Goal: Use online tool/utility: Utilize a website feature to perform a specific function

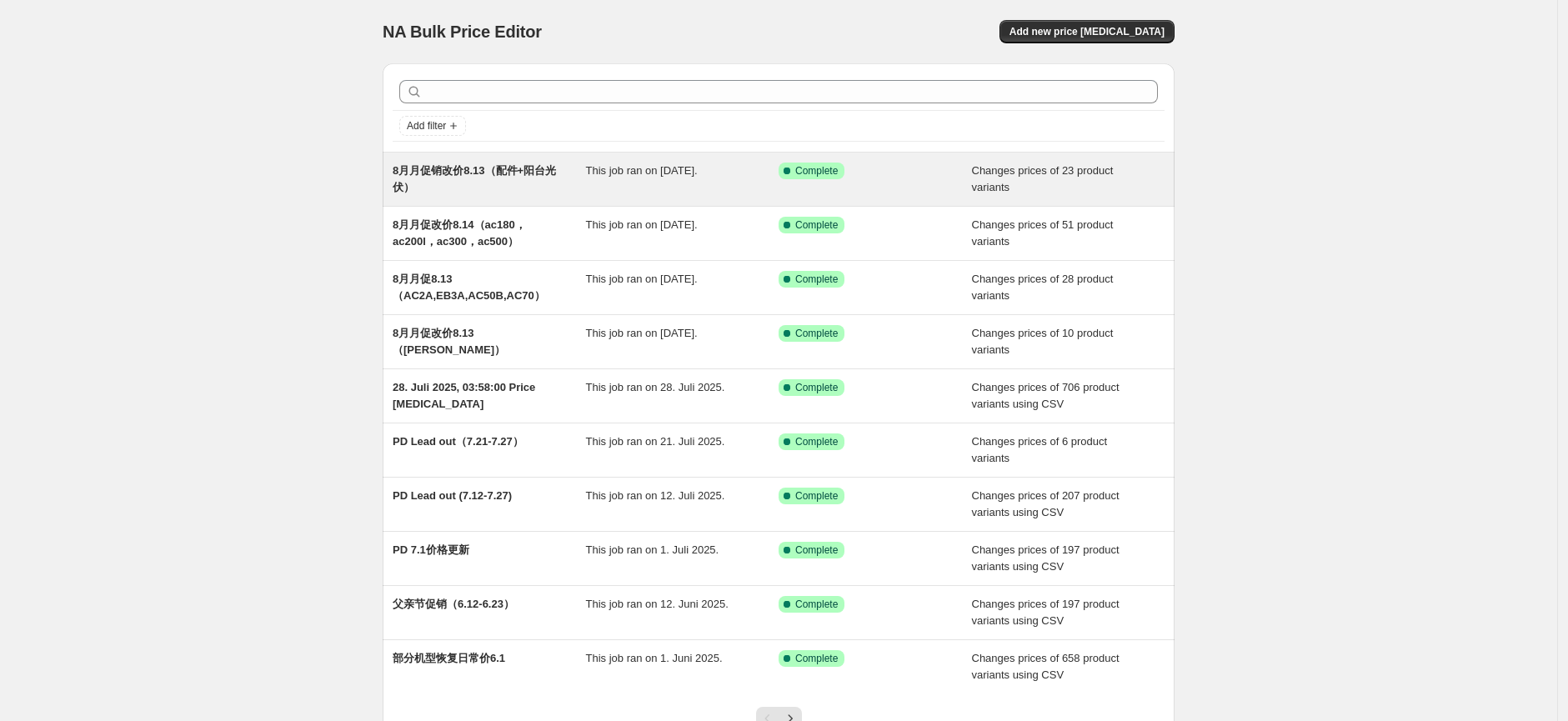
click at [668, 191] on div "This job ran on [DATE]." at bounding box center [683, 179] width 194 height 33
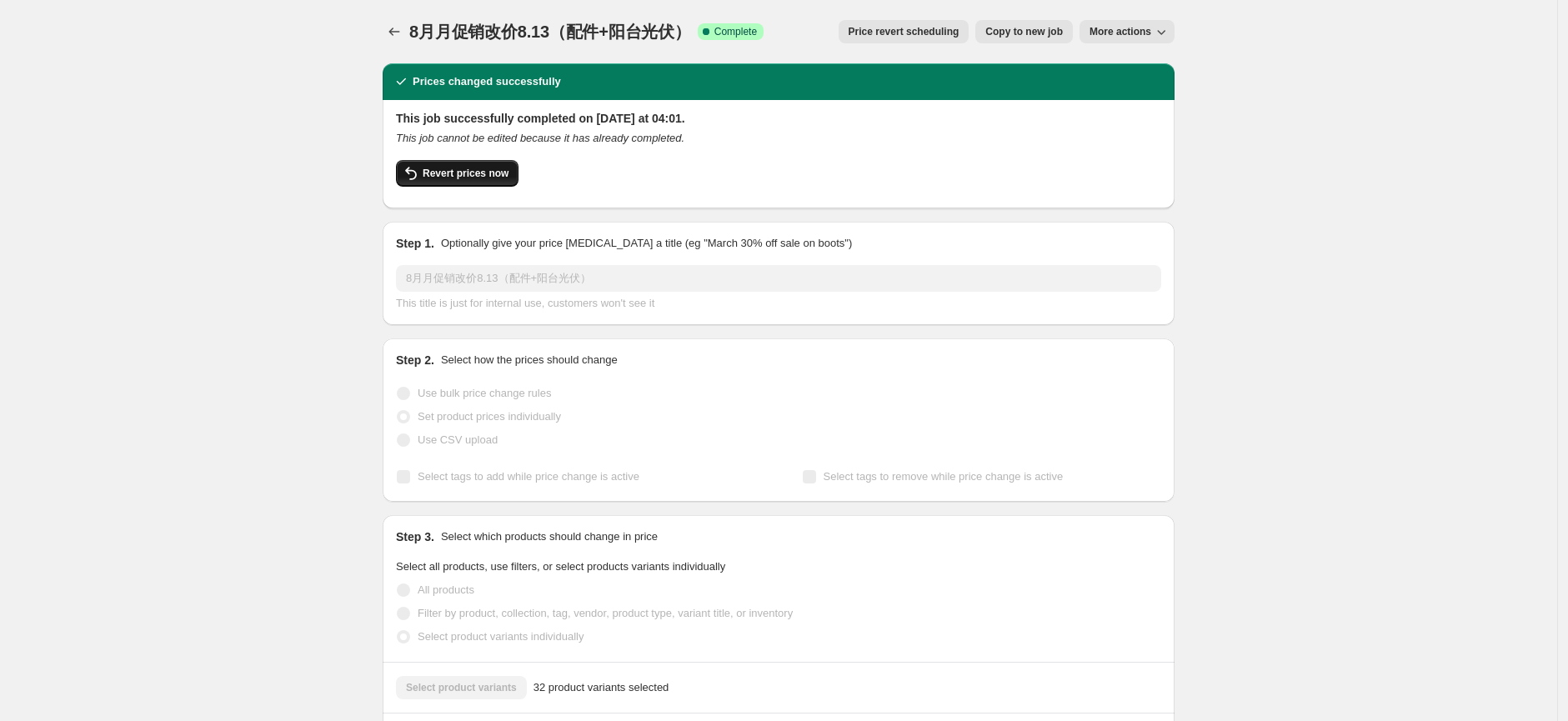
click at [495, 178] on span "Revert prices now" at bounding box center [465, 173] width 86 height 13
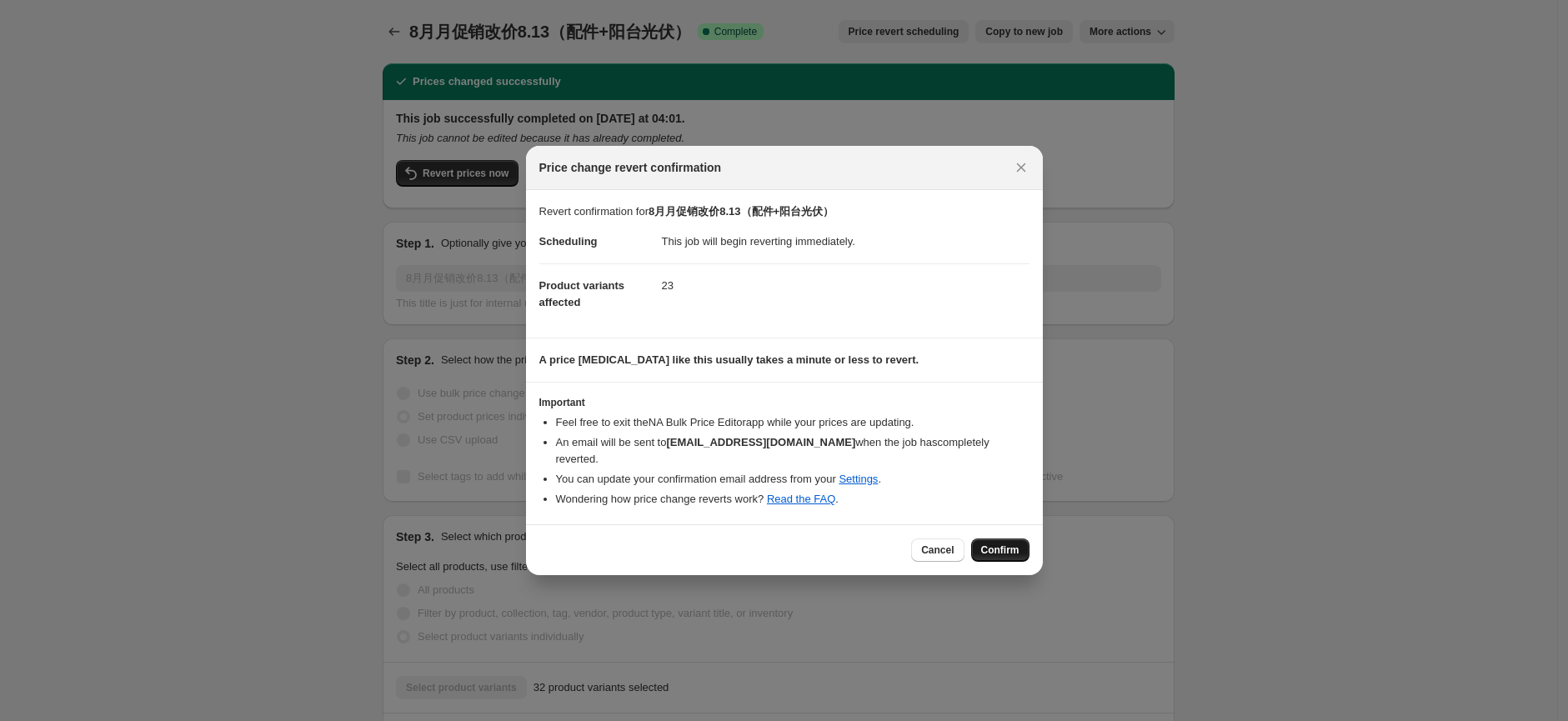
click at [1022, 549] on button "Confirm" at bounding box center [1000, 549] width 58 height 24
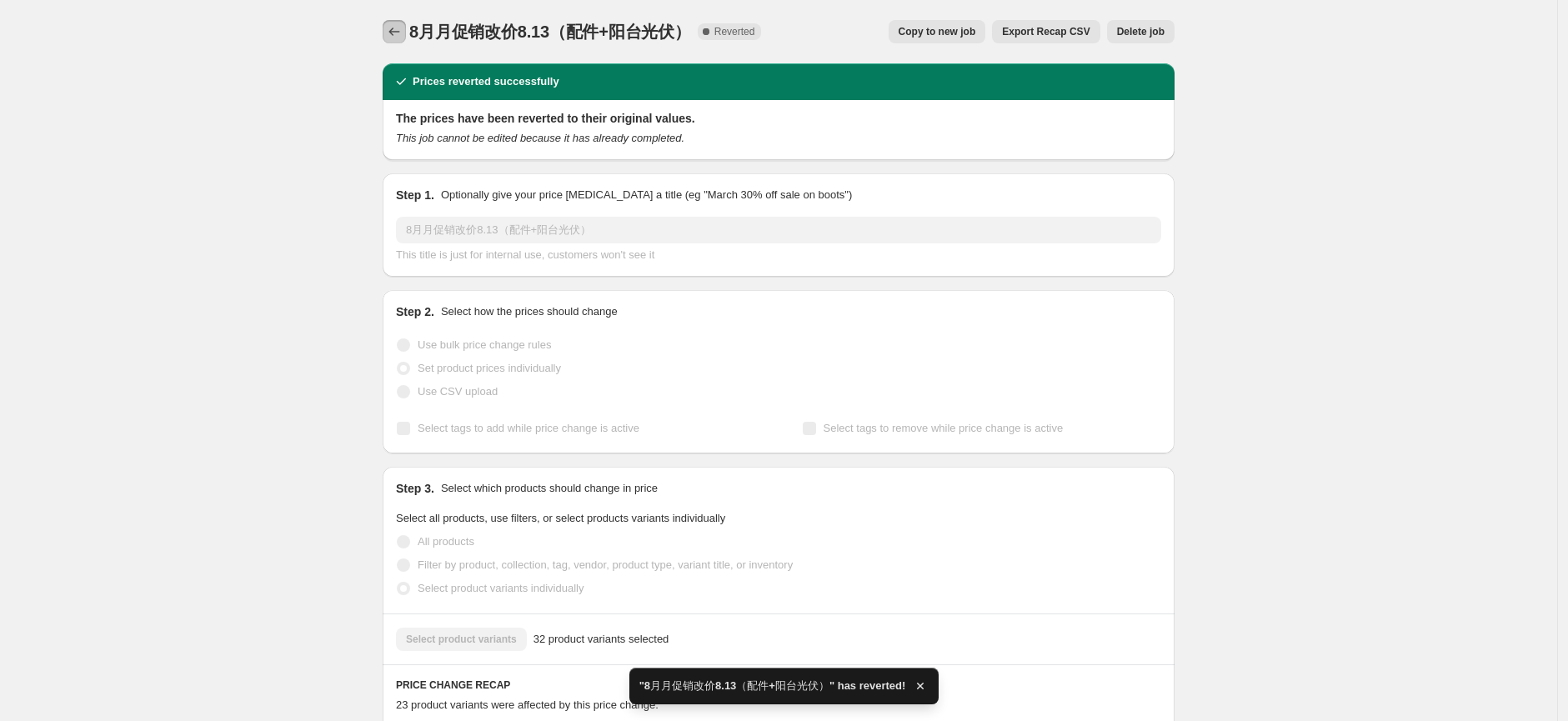
click at [395, 25] on icon "Price change jobs" at bounding box center [394, 32] width 17 height 17
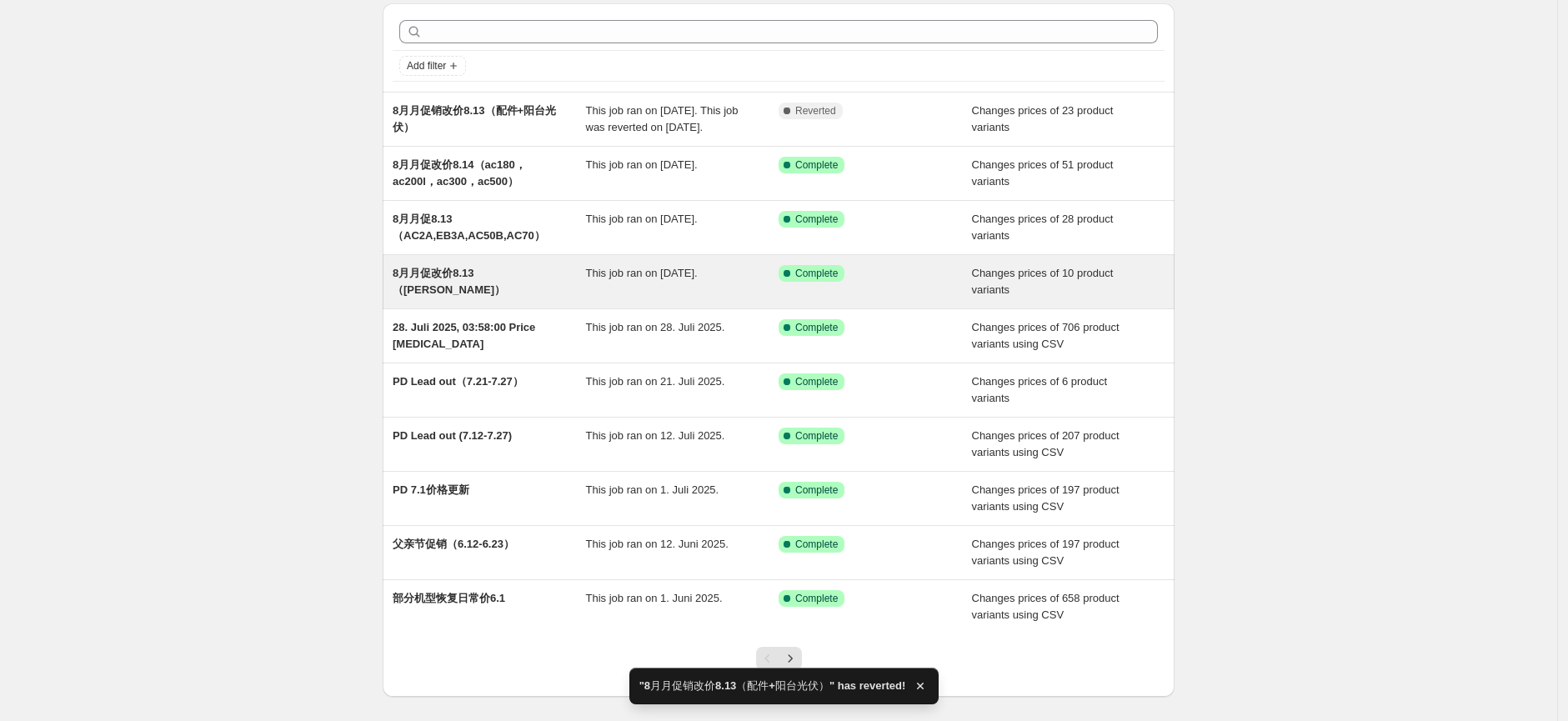
scroll to position [92, 0]
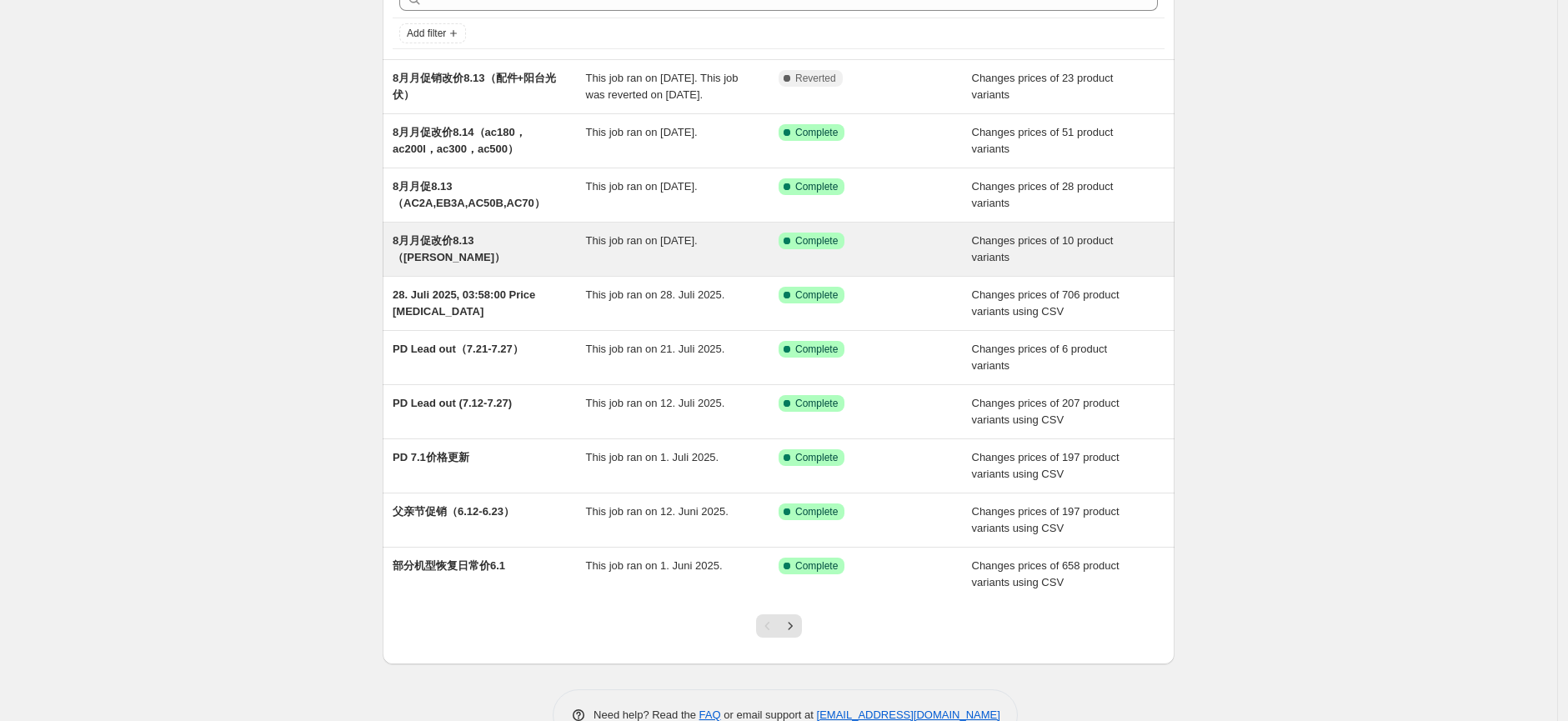
click at [479, 266] on div "8月月促改价8.13（[PERSON_NAME]）" at bounding box center [489, 248] width 194 height 33
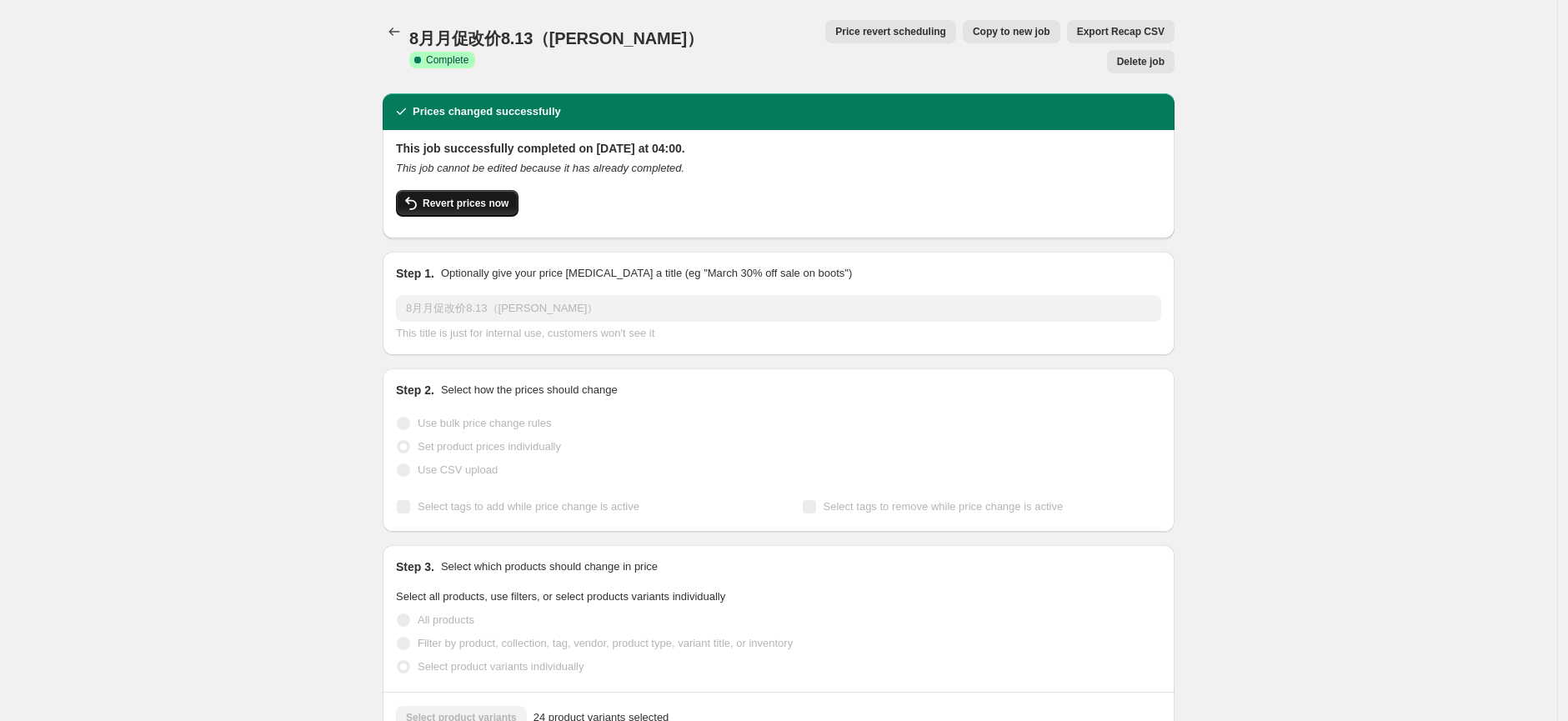
click at [503, 196] on span "Revert prices now" at bounding box center [465, 203] width 86 height 13
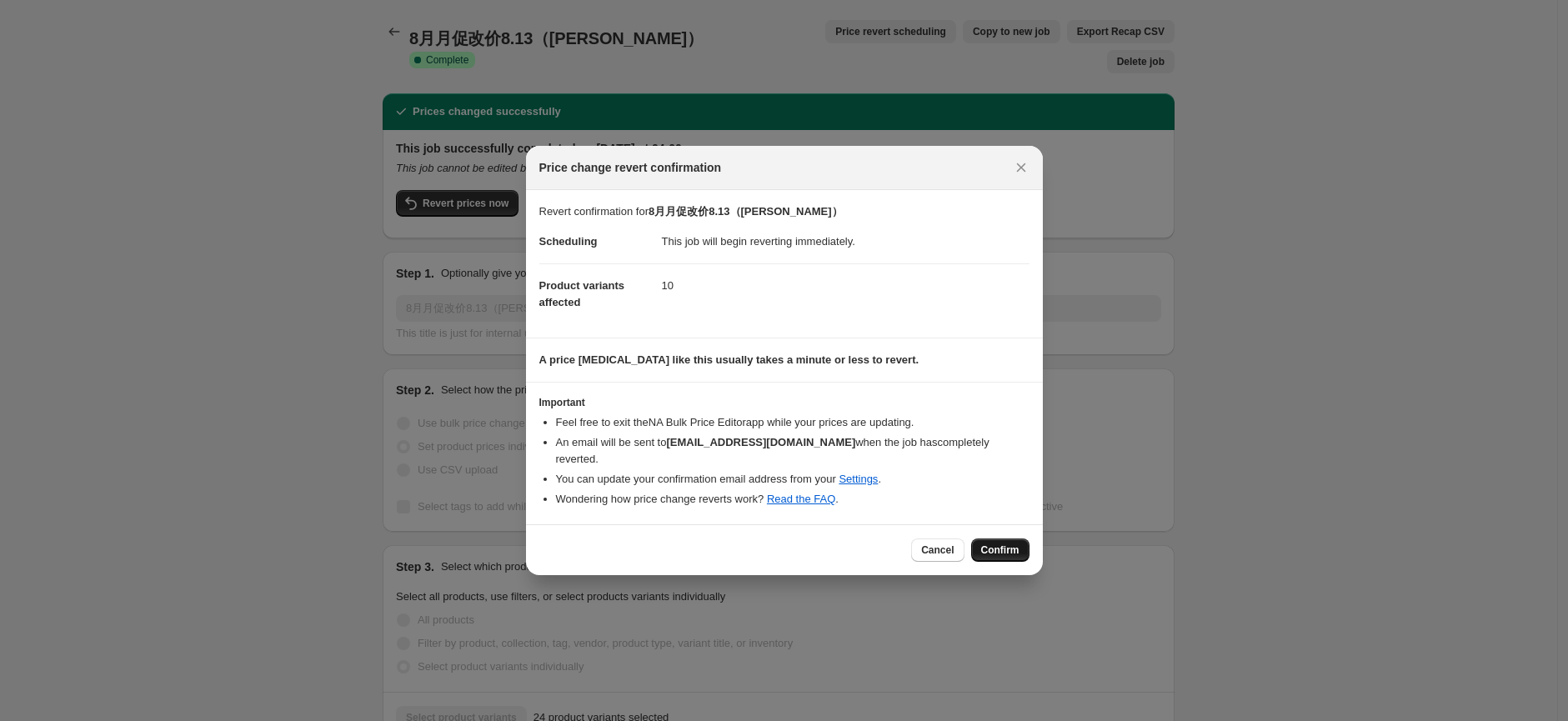
click at [1011, 546] on span "Confirm" at bounding box center [1000, 550] width 39 height 13
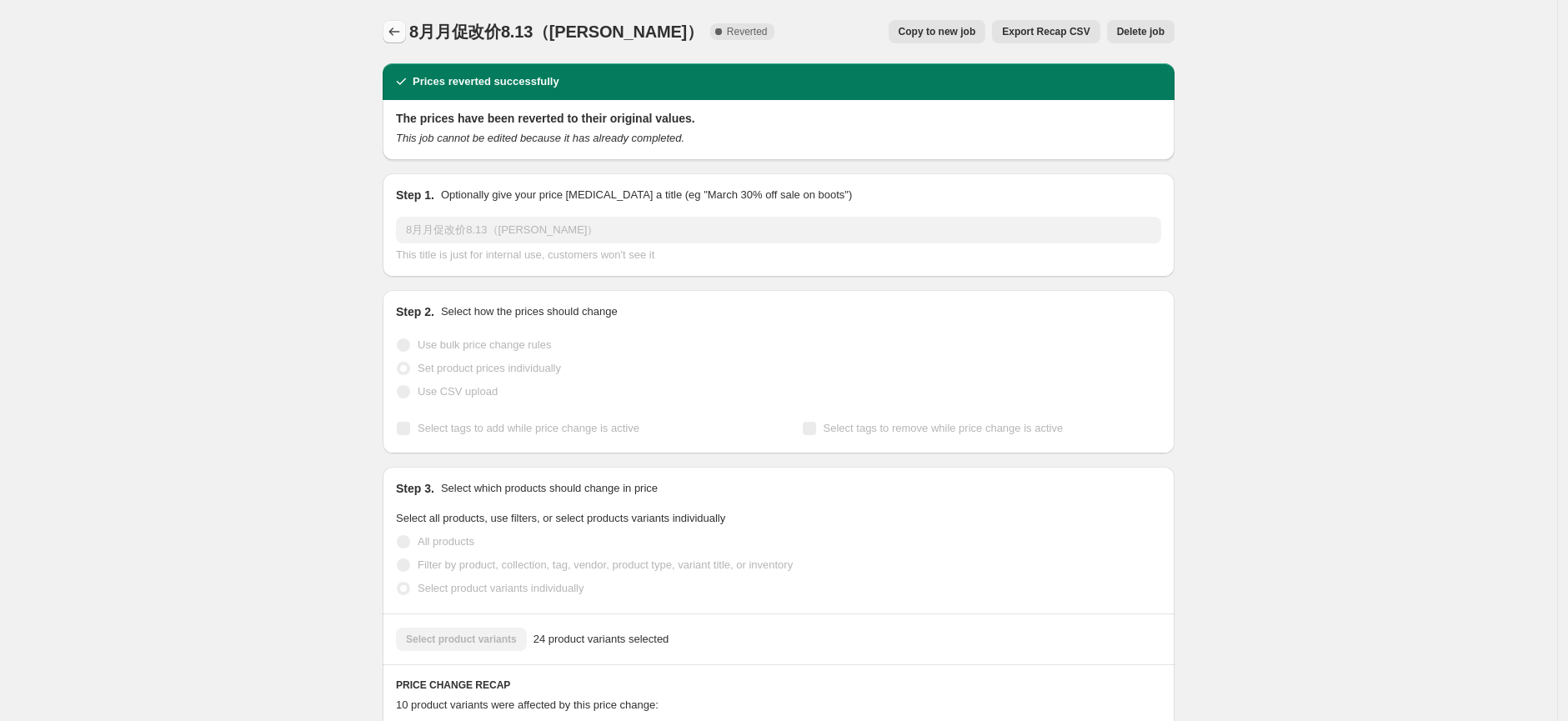
click at [393, 40] on button "Price change jobs" at bounding box center [394, 31] width 24 height 24
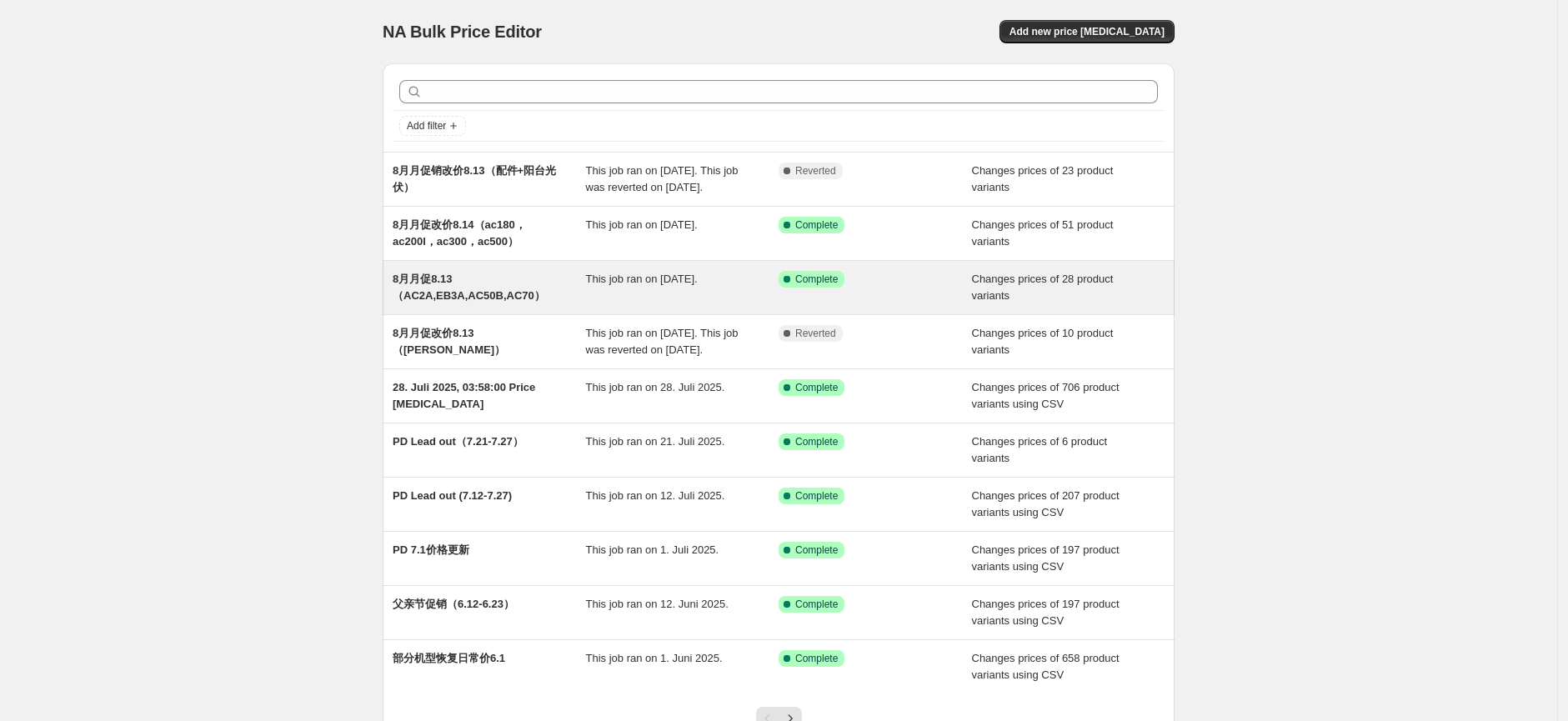
click at [460, 303] on div "8月月促8.13（AC2A,EB3A,AC50B,AC70）" at bounding box center [489, 287] width 194 height 33
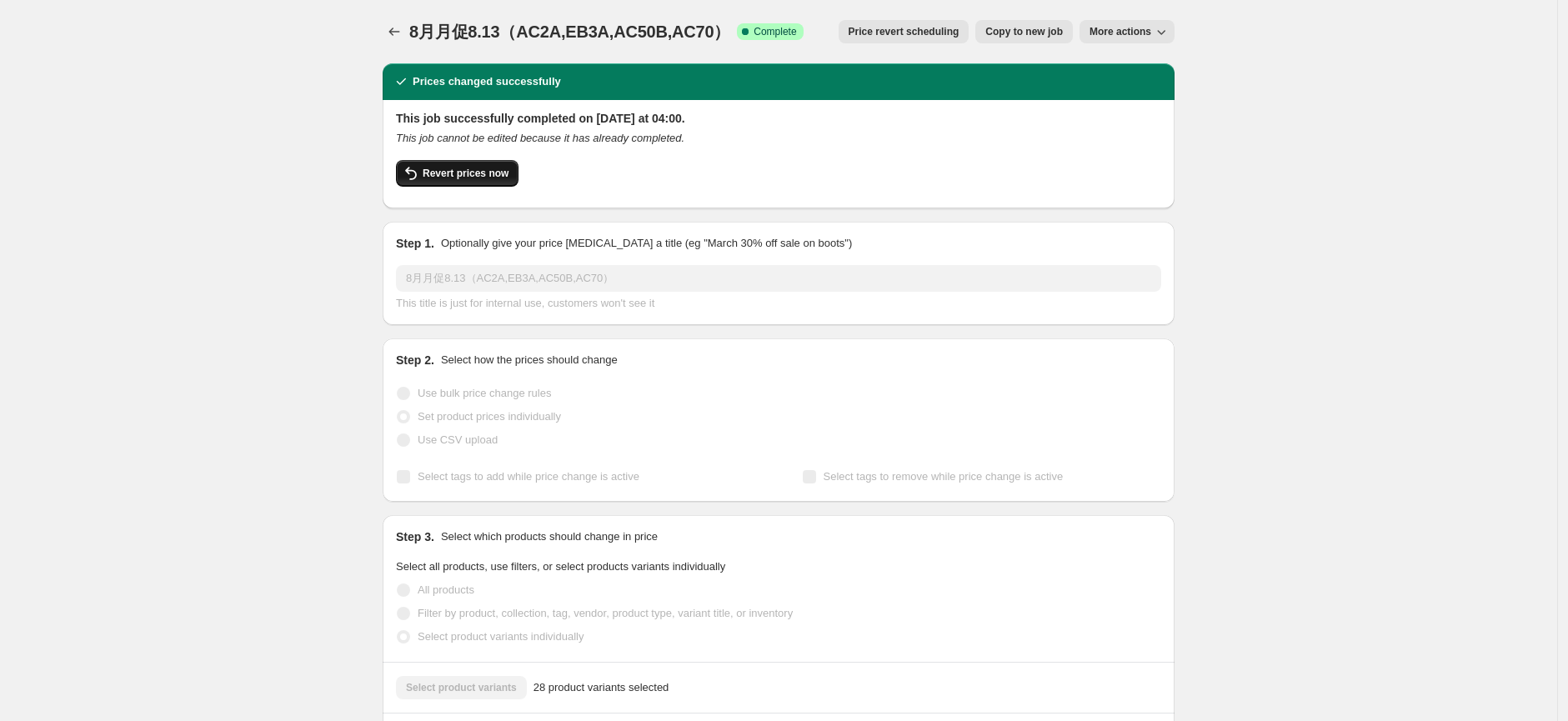
click at [489, 177] on span "Revert prices now" at bounding box center [465, 173] width 86 height 13
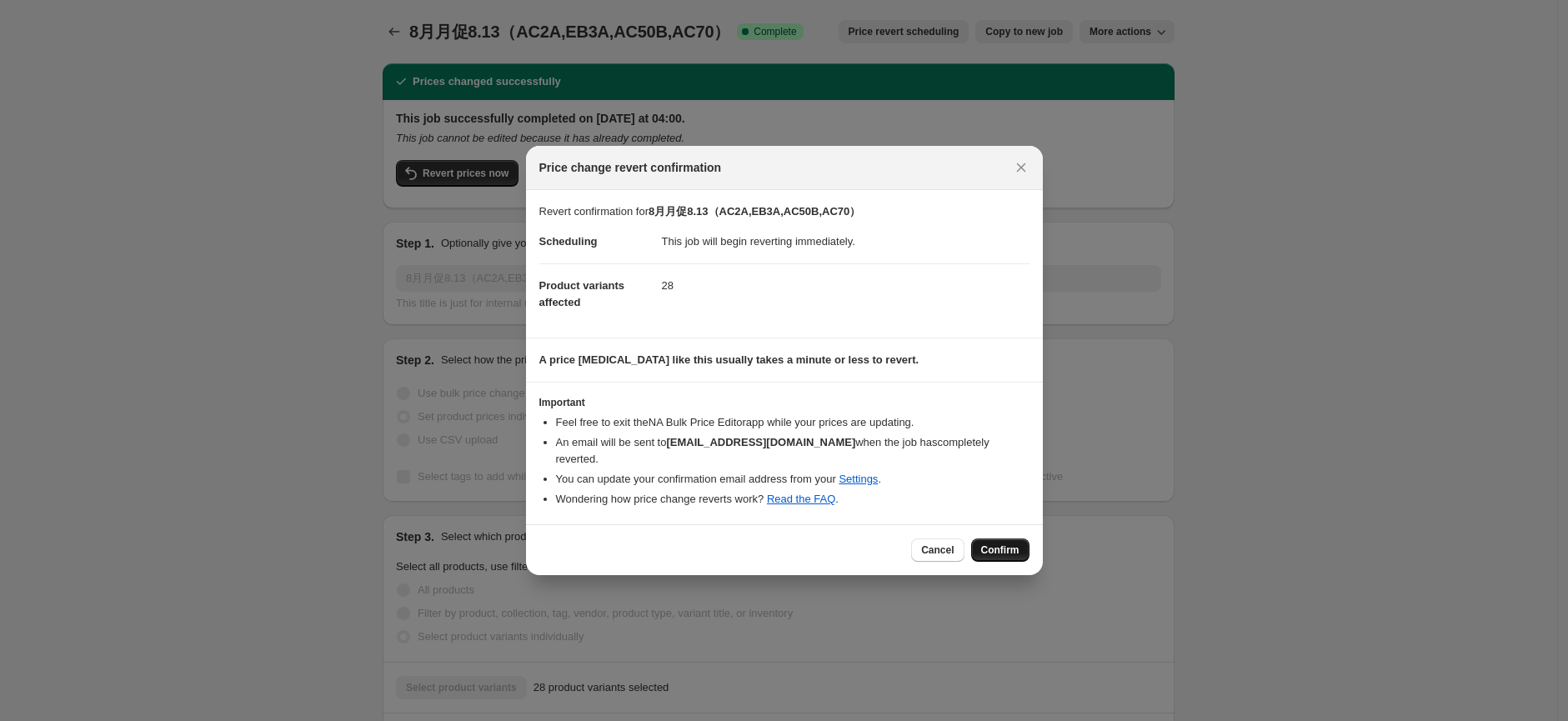
click at [1021, 538] on button "Confirm" at bounding box center [1000, 549] width 58 height 24
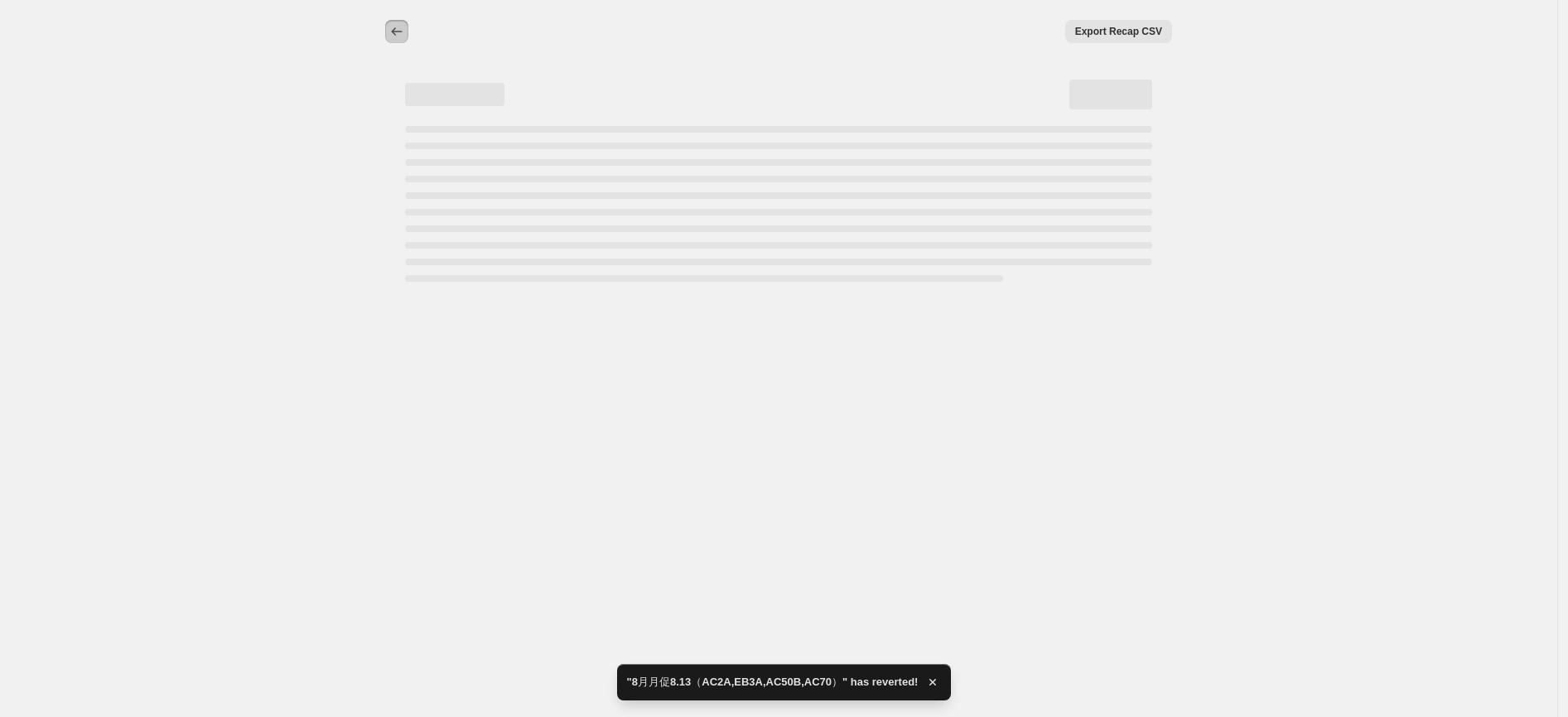
click at [390, 37] on icon "Price change jobs" at bounding box center [397, 32] width 17 height 17
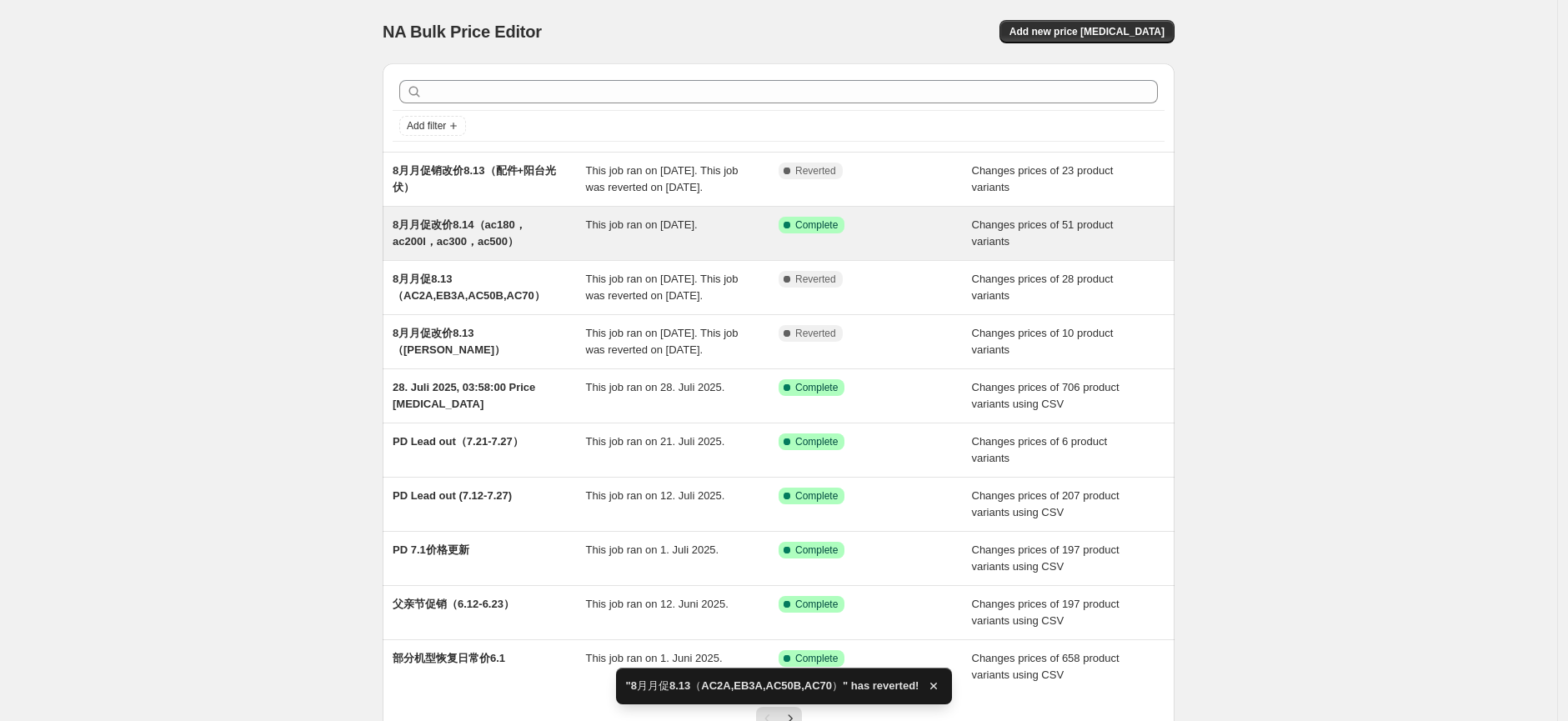
click at [480, 247] on span "8月月促改价8.14（ac180，ac200l，ac300，ac500）" at bounding box center [459, 232] width 134 height 29
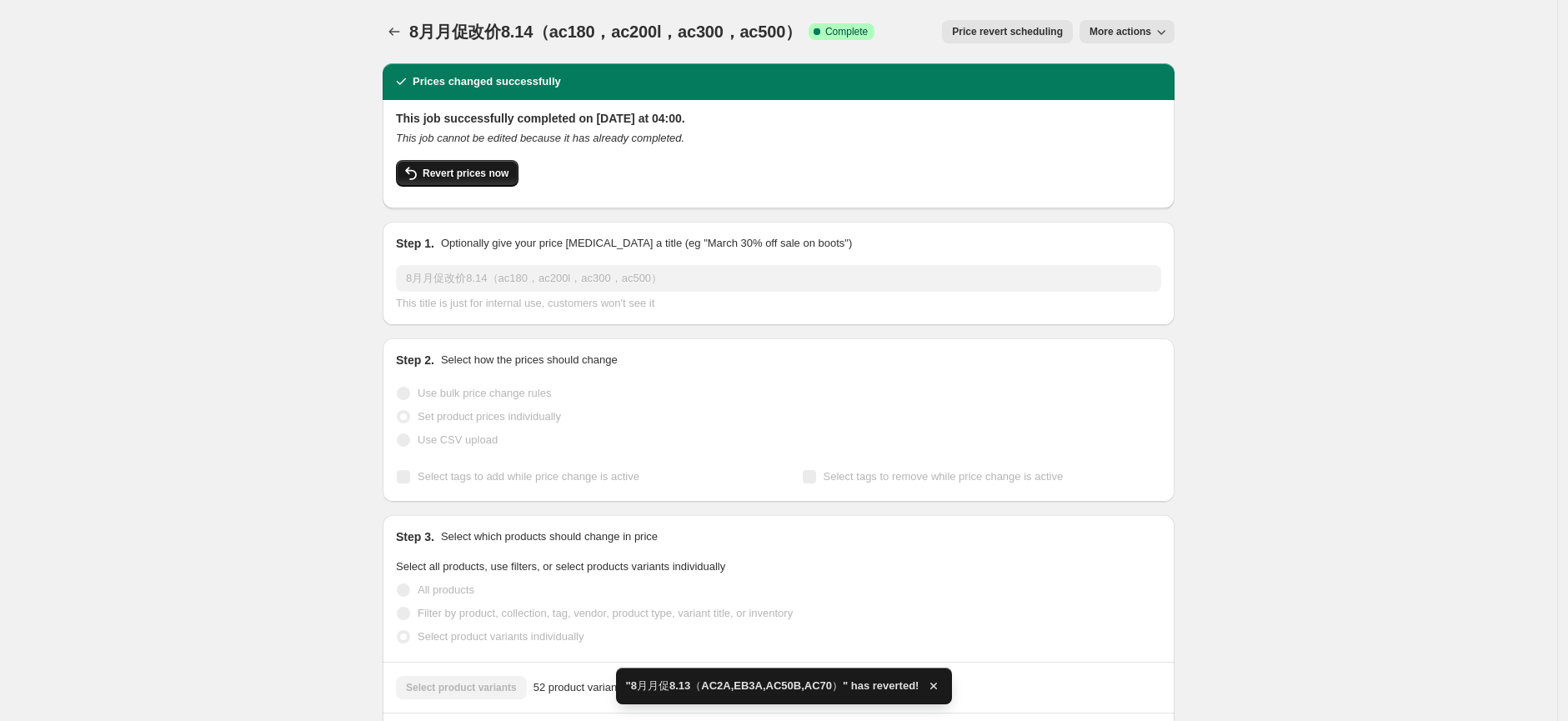
click at [494, 170] on span "Revert prices now" at bounding box center [465, 173] width 86 height 13
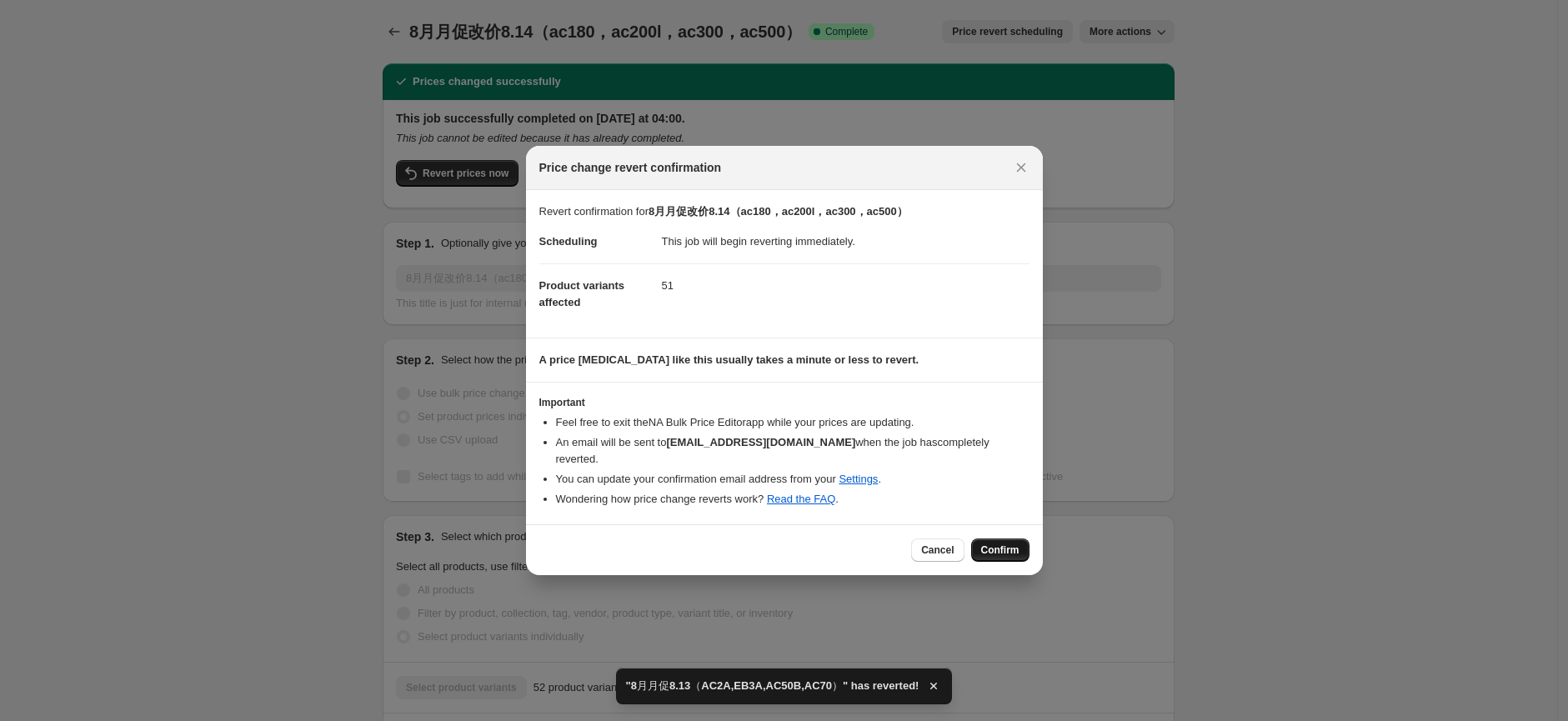
click at [1027, 550] on button "Confirm" at bounding box center [1000, 549] width 58 height 24
